Goal: Transaction & Acquisition: Purchase product/service

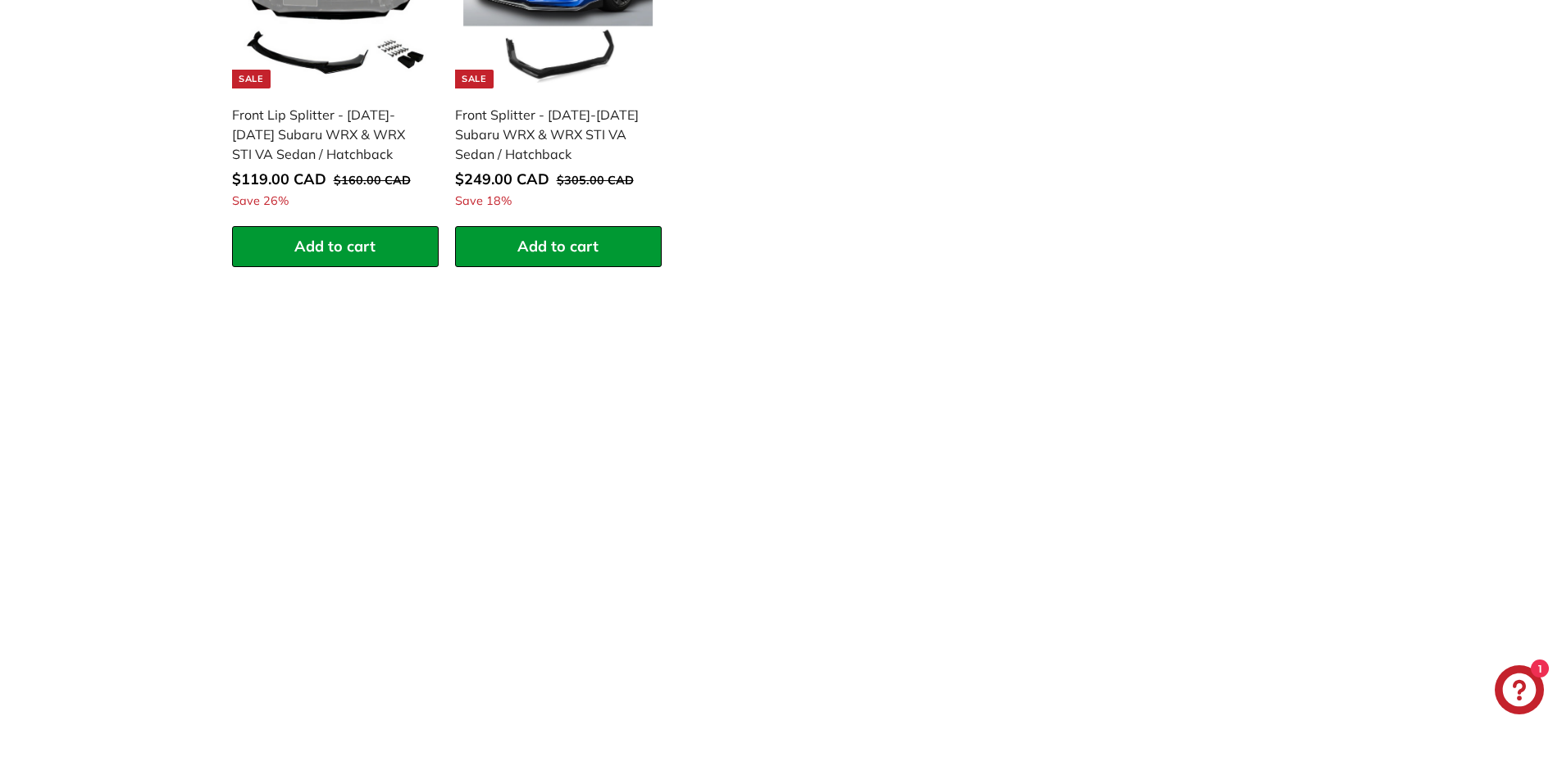
scroll to position [1803, 0]
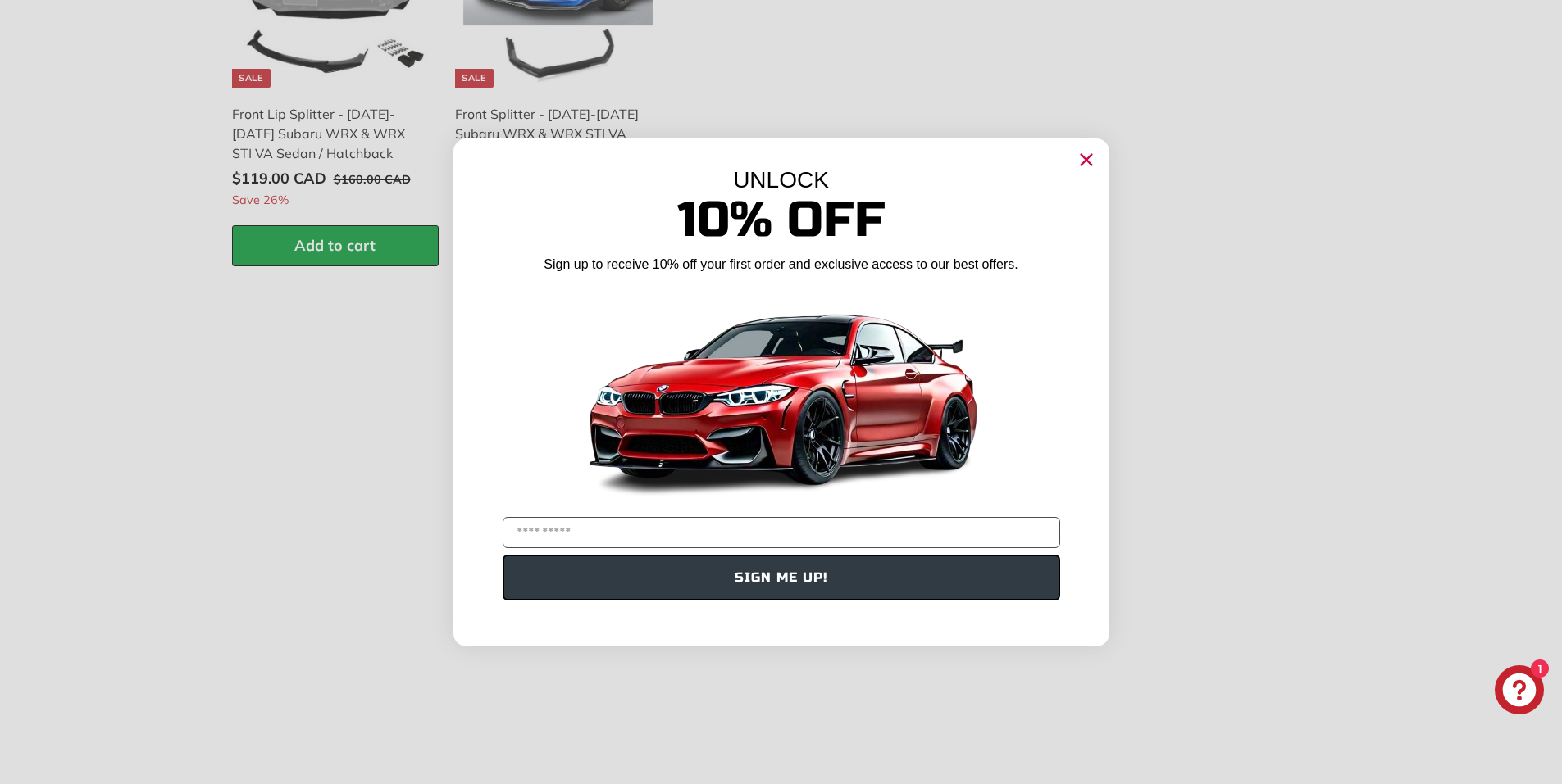
click at [1091, 164] on icon "Close dialog" at bounding box center [1085, 159] width 10 height 10
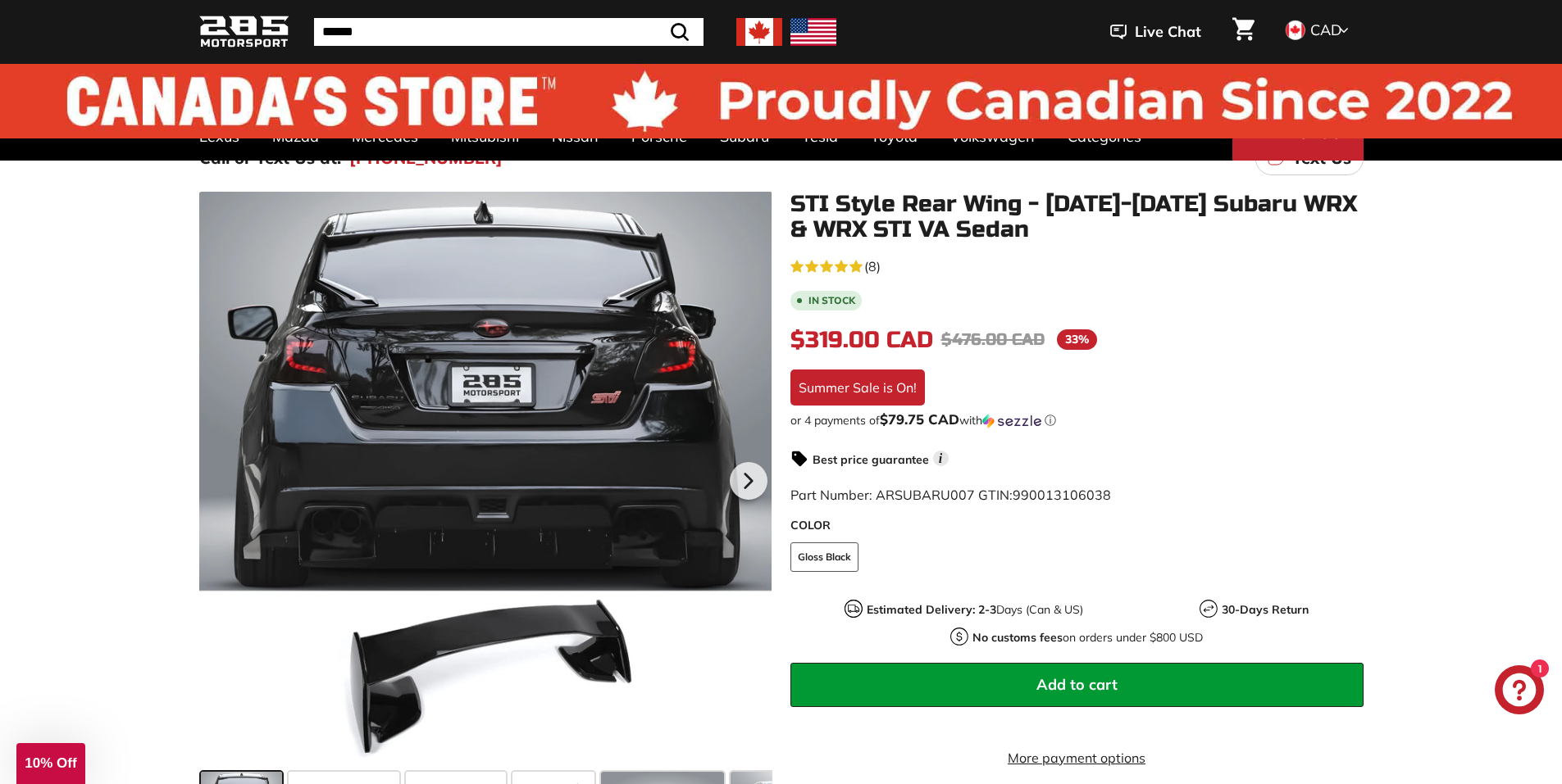
scroll to position [0, 0]
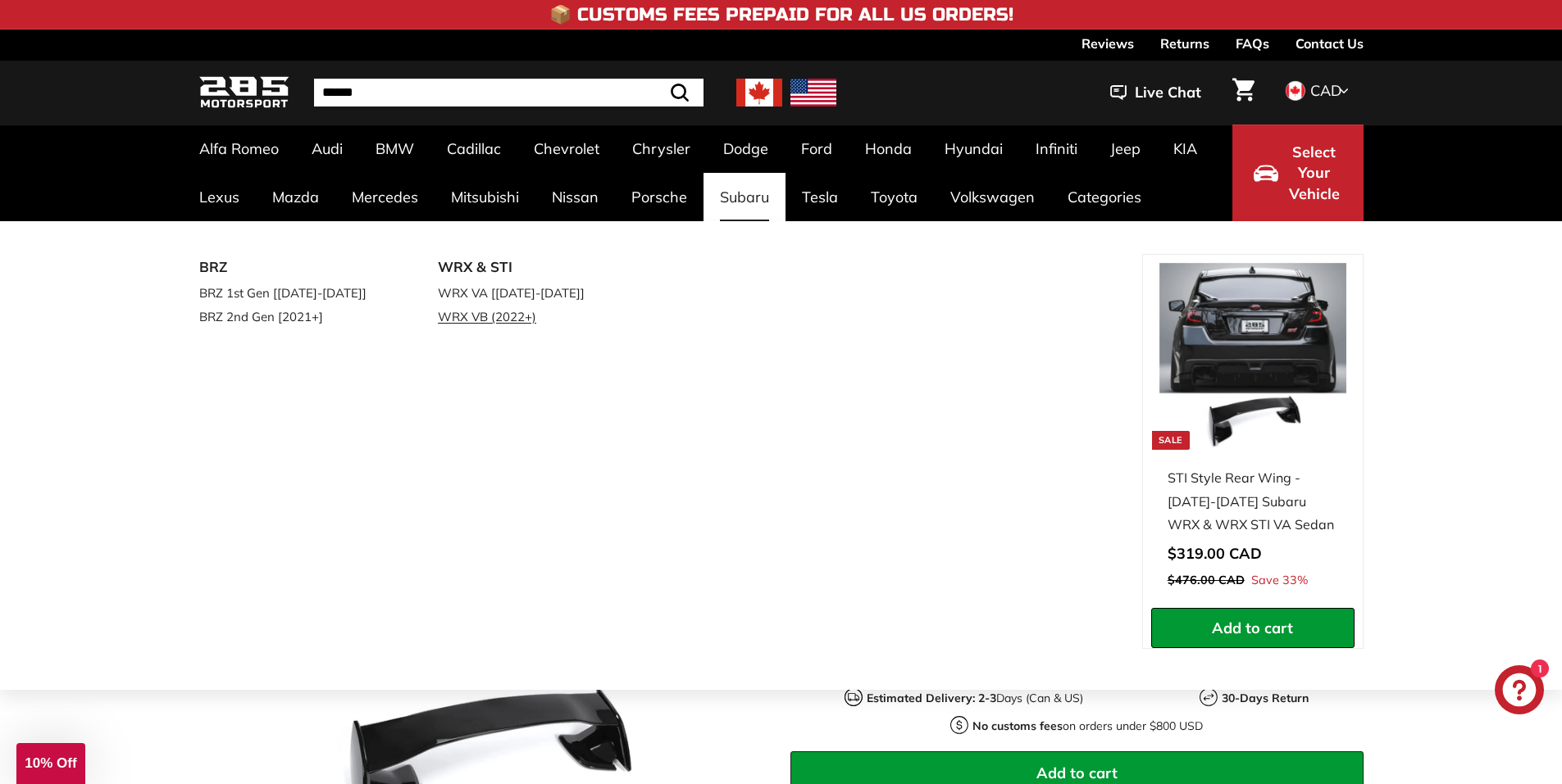
click at [478, 318] on link "WRX VB (2022+)" at bounding box center [534, 316] width 193 height 23
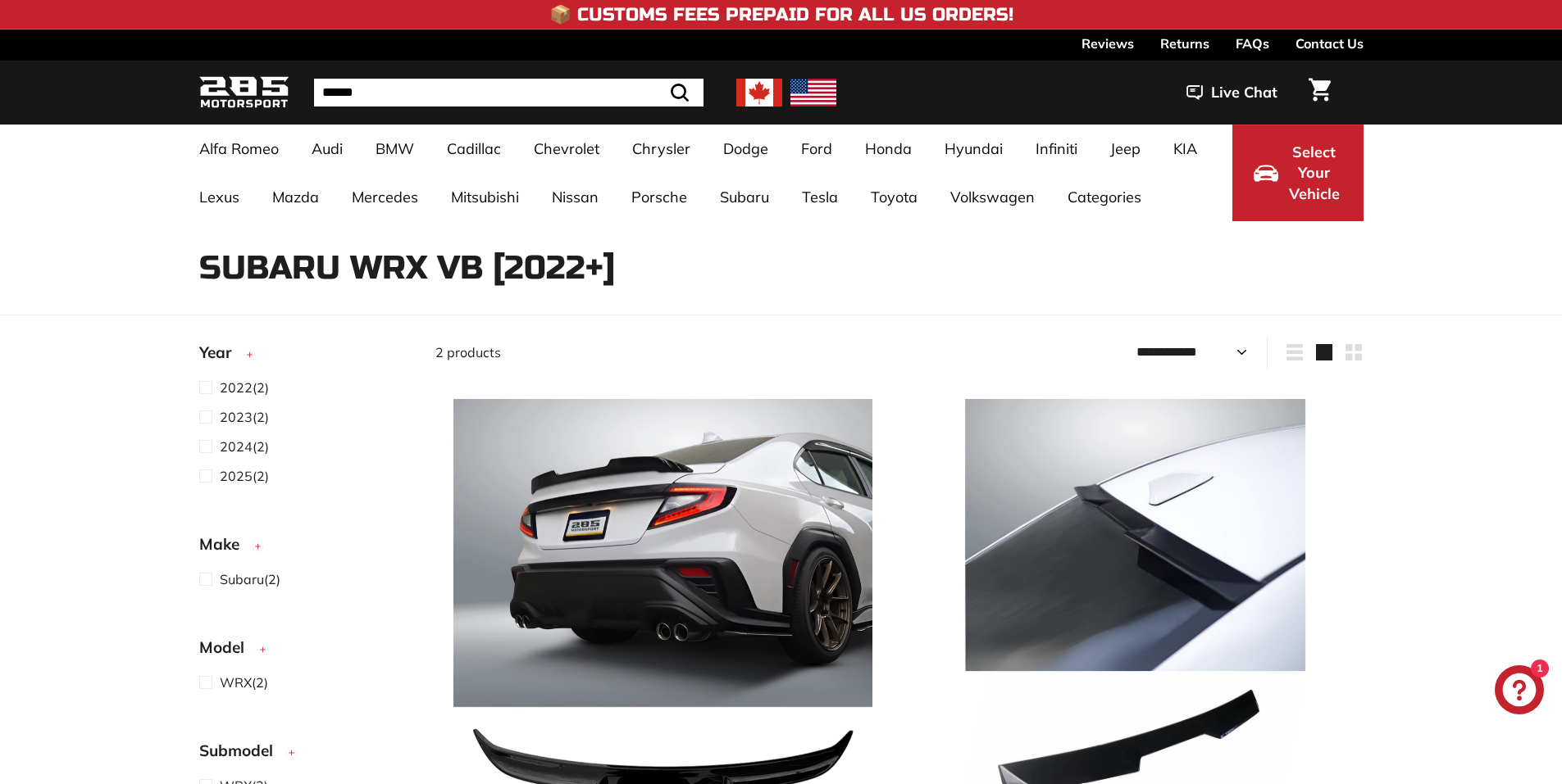
select select "**********"
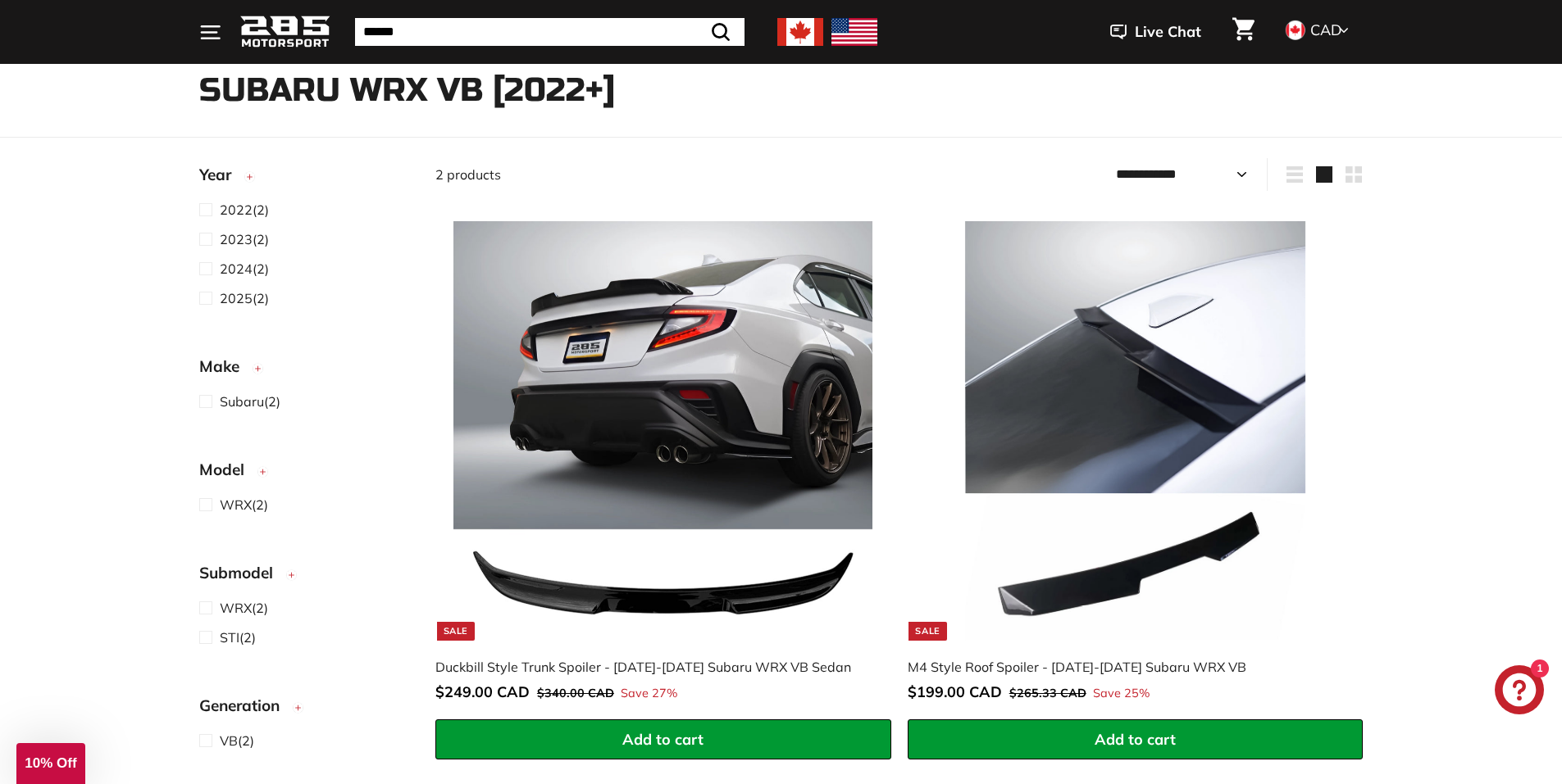
scroll to position [164, 0]
